Goal: Information Seeking & Learning: Learn about a topic

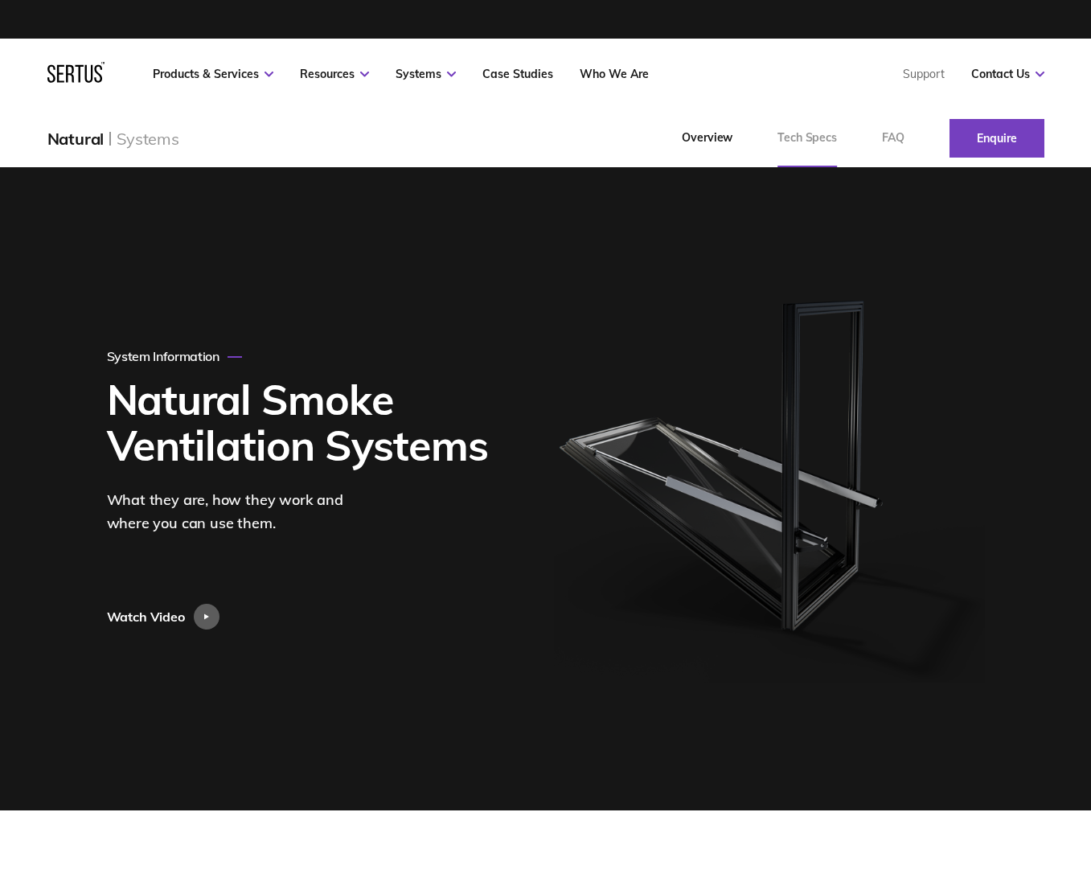
click at [831, 146] on link "Tech Specs" at bounding box center [807, 138] width 105 height 58
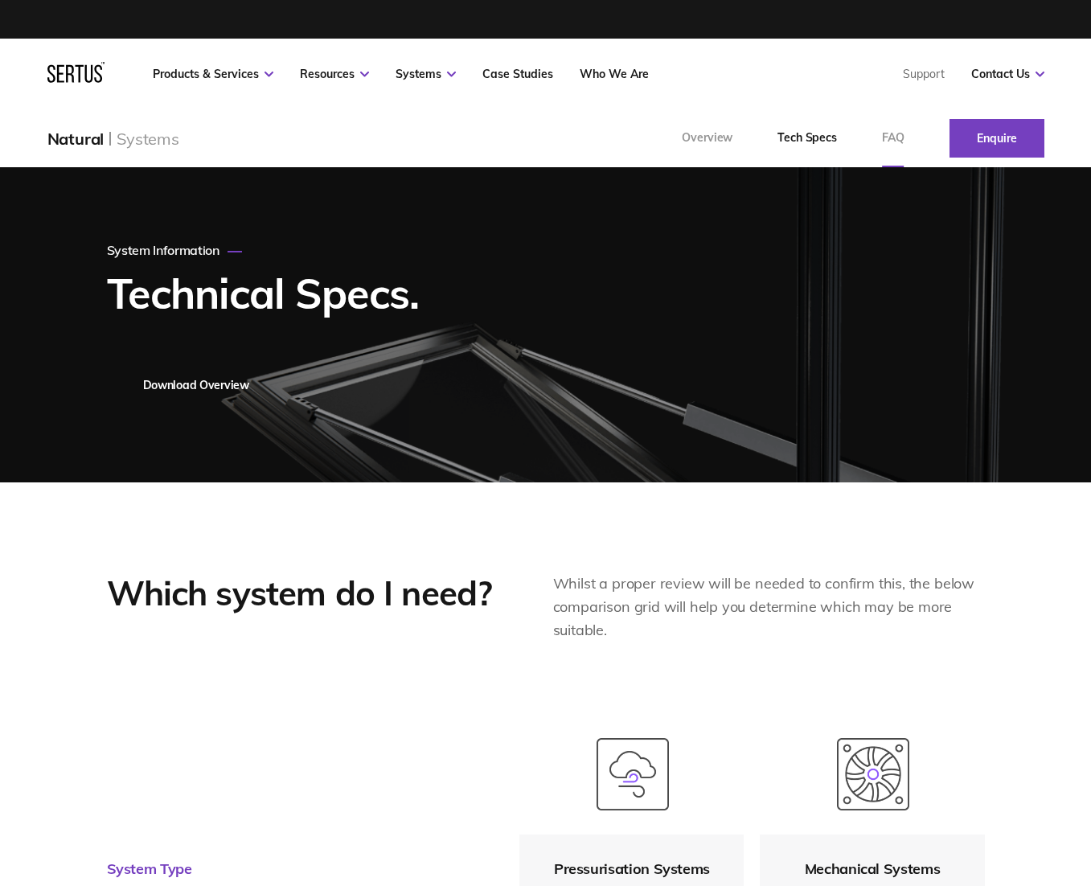
click at [873, 150] on link "FAQ" at bounding box center [893, 138] width 68 height 58
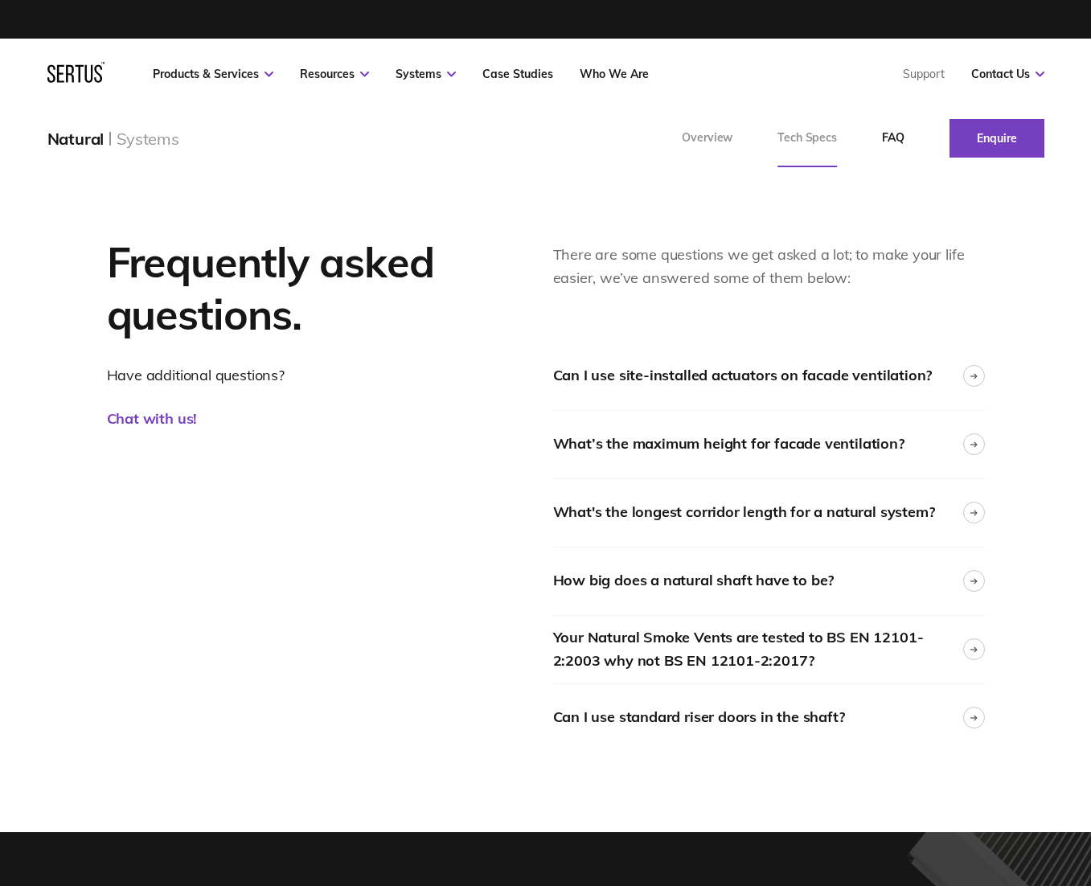
click at [810, 152] on link "Tech Specs" at bounding box center [807, 138] width 105 height 58
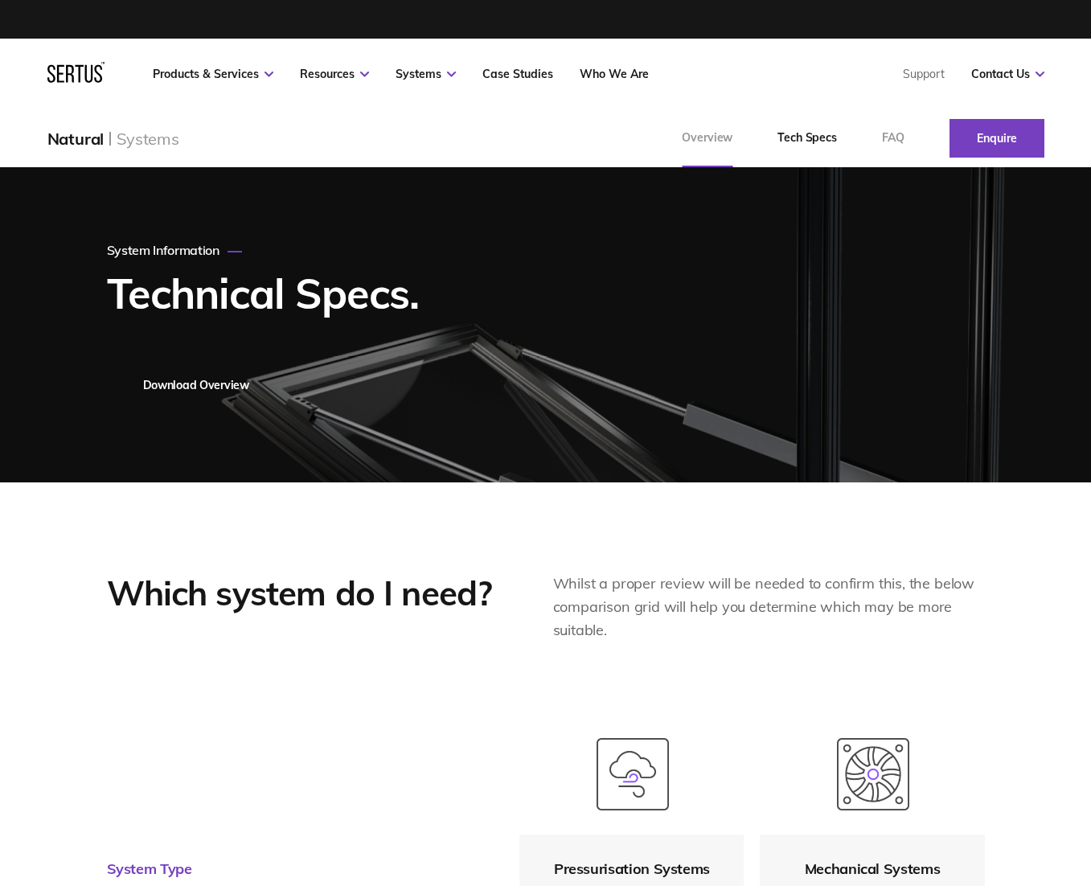
click at [720, 151] on link "Overview" at bounding box center [707, 138] width 96 height 58
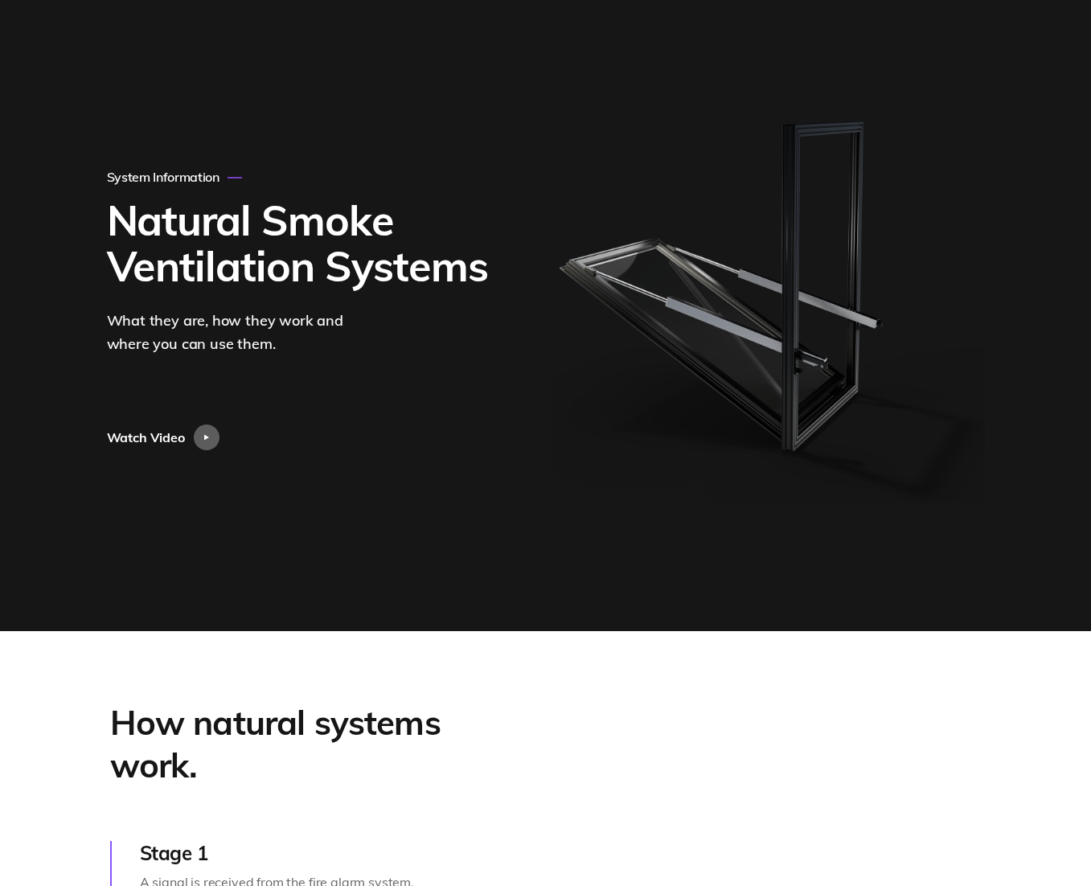
scroll to position [755, 0]
